Goal: Find specific fact: Find specific page/section

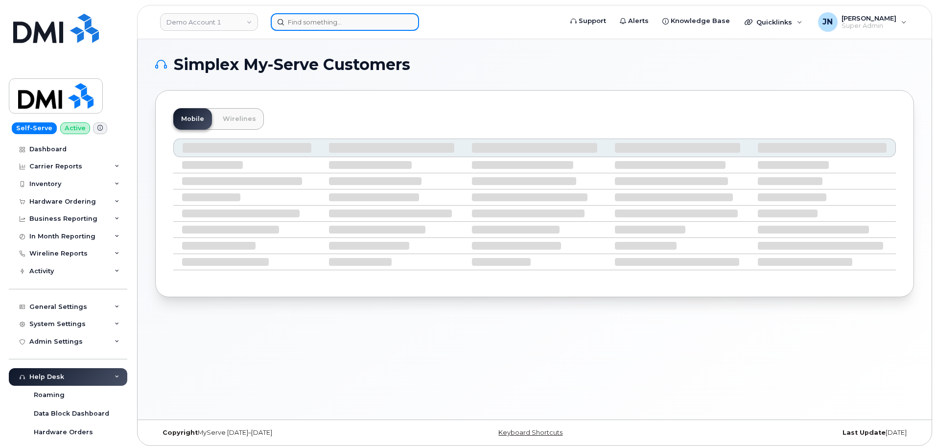
click at [351, 24] on input at bounding box center [345, 22] width 148 height 18
paste input "4086137153"
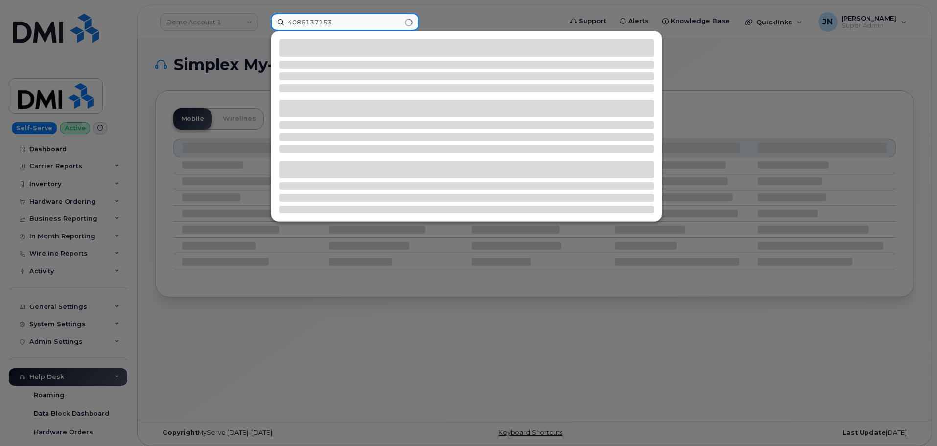
type input "4086137153"
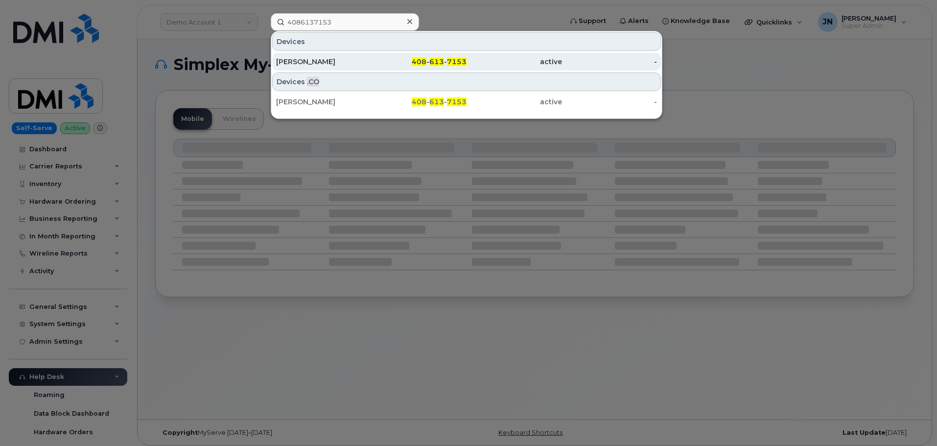
click at [453, 63] on span "7153" at bounding box center [457, 61] width 20 height 9
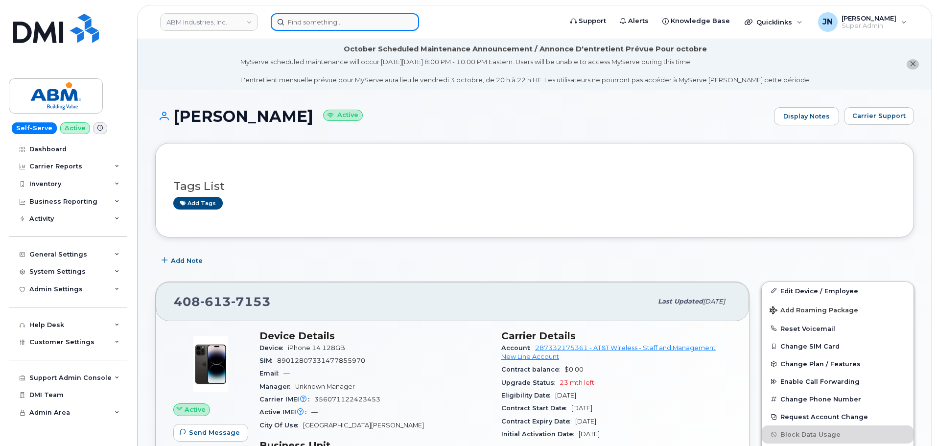
click at [355, 19] on input at bounding box center [345, 22] width 148 height 18
paste input "2484040673"
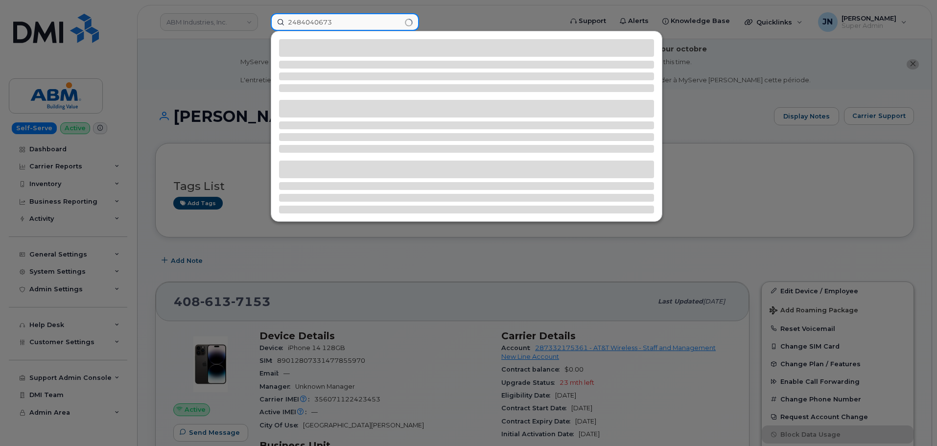
type input "2484040673"
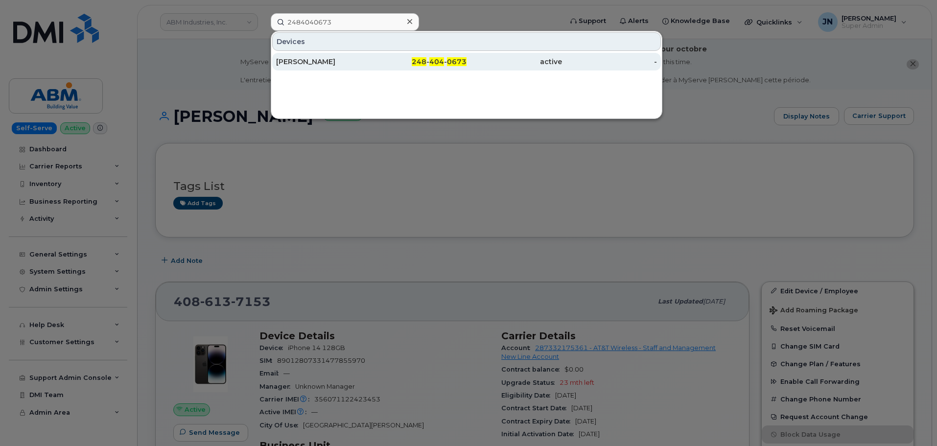
click at [452, 64] on span "0673" at bounding box center [457, 61] width 20 height 9
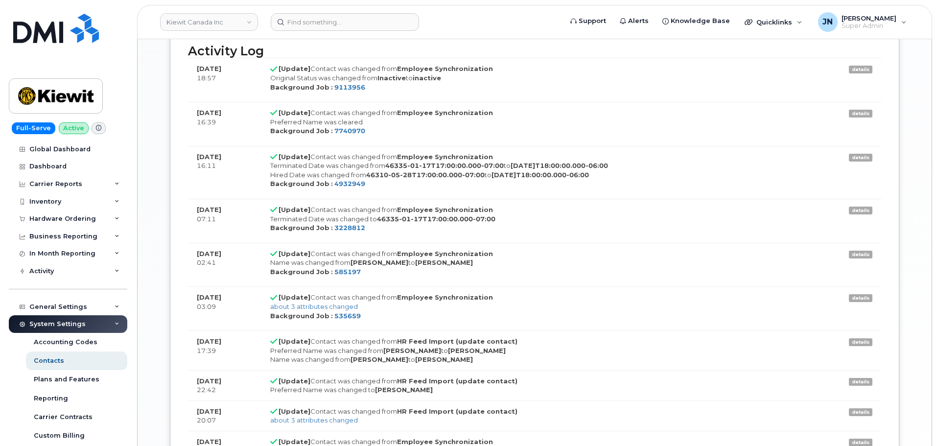
scroll to position [29, 0]
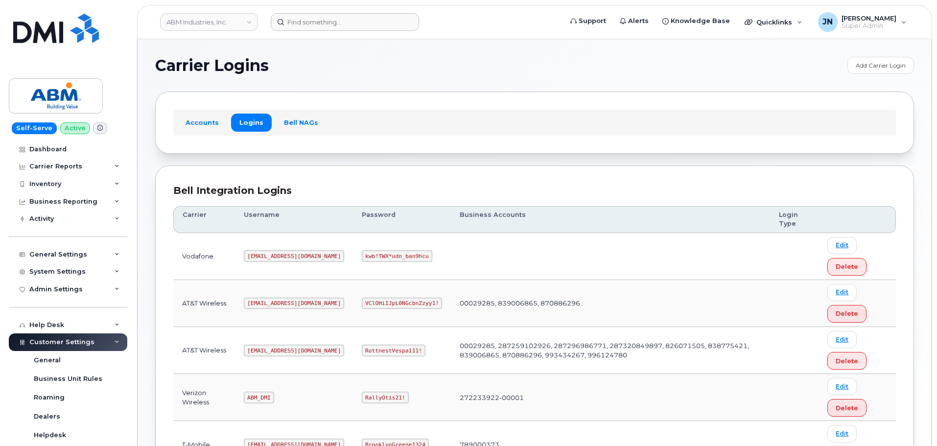
scroll to position [153, 0]
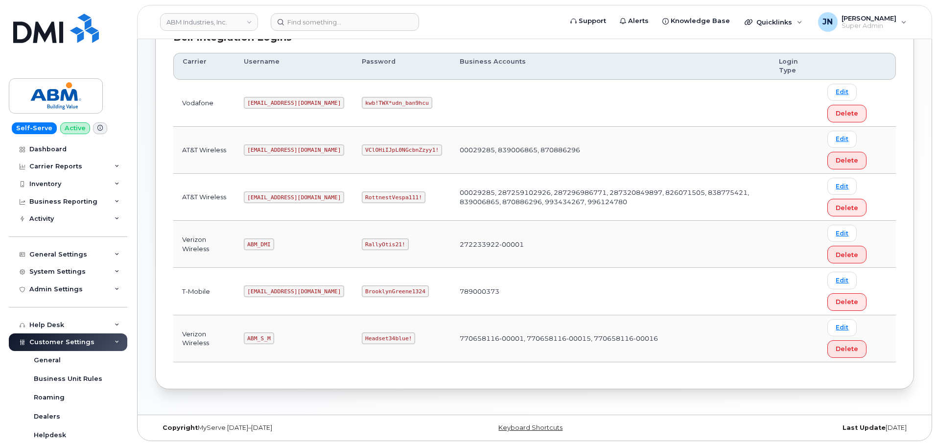
click at [258, 243] on code "ABM_DMI" at bounding box center [259, 244] width 30 height 12
click at [265, 340] on code "ABM_S_M" at bounding box center [259, 338] width 30 height 12
copy code "ABM_S_M"
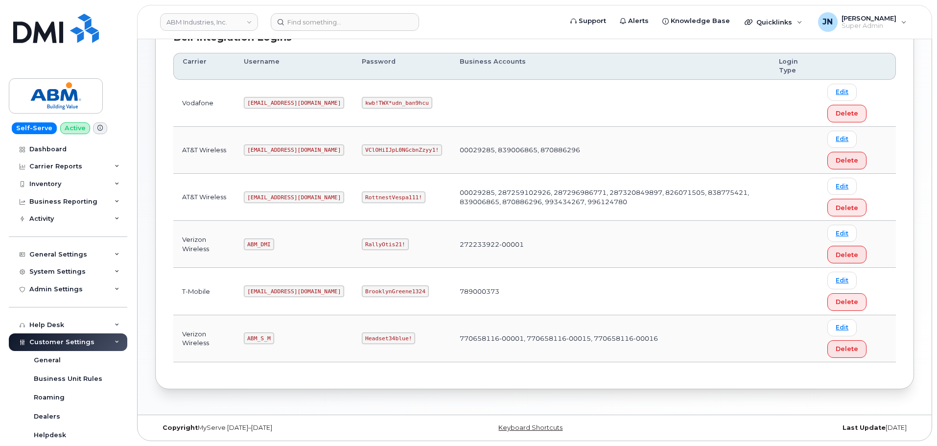
click at [362, 340] on code "Headset34blue!" at bounding box center [388, 338] width 53 height 12
copy code "Headset34blue!"
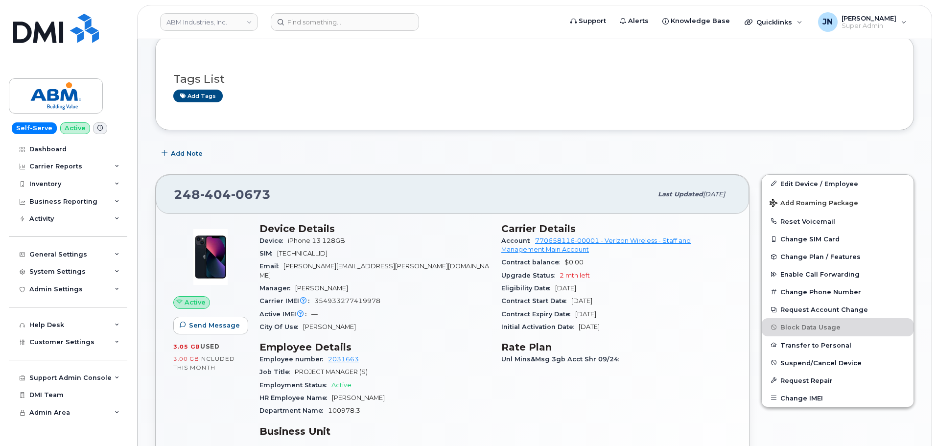
scroll to position [196, 0]
